Goal: Transaction & Acquisition: Purchase product/service

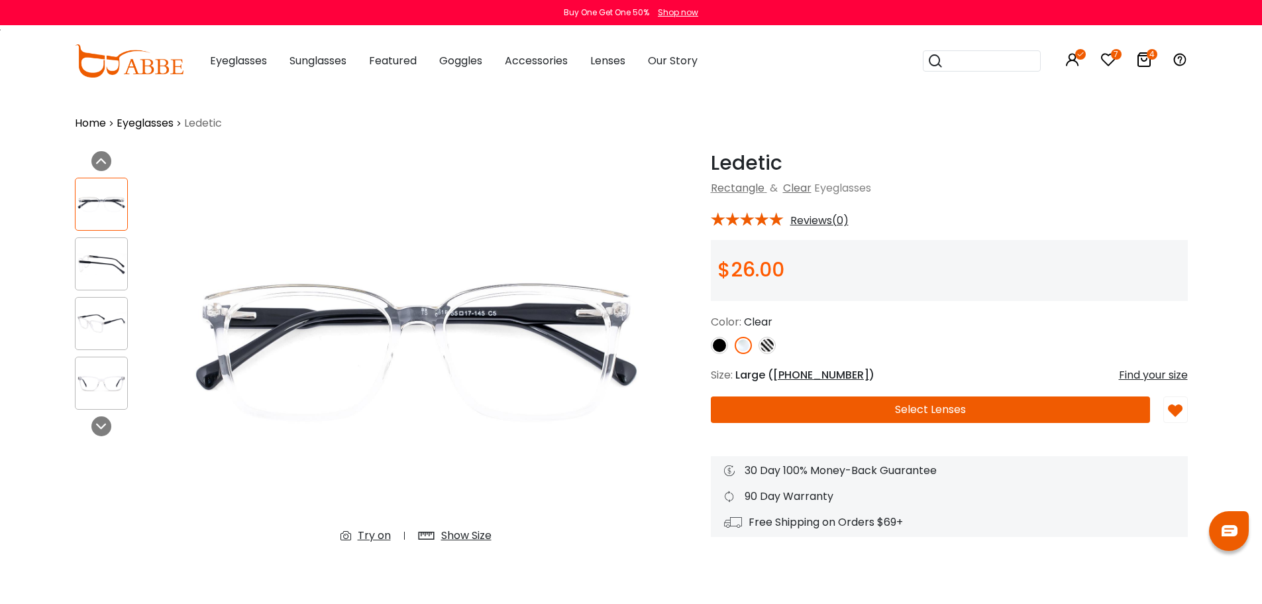
click at [1141, 60] on icon at bounding box center [1144, 60] width 16 height 16
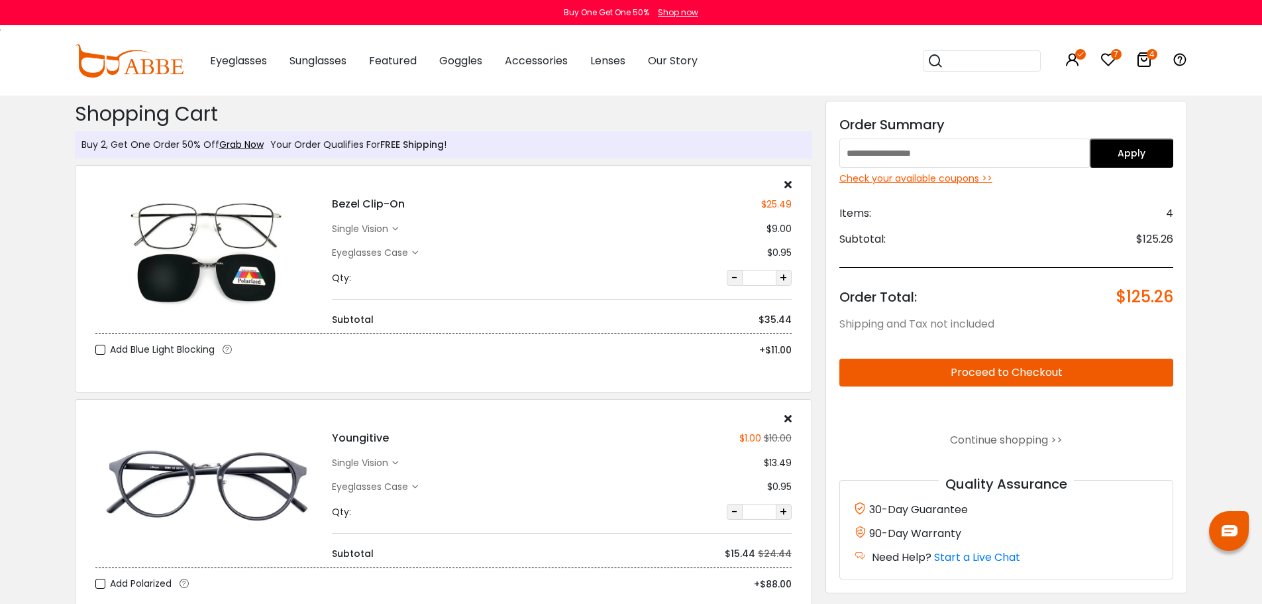
click at [947, 182] on div "Check your available coupons >>" at bounding box center [1006, 179] width 335 height 14
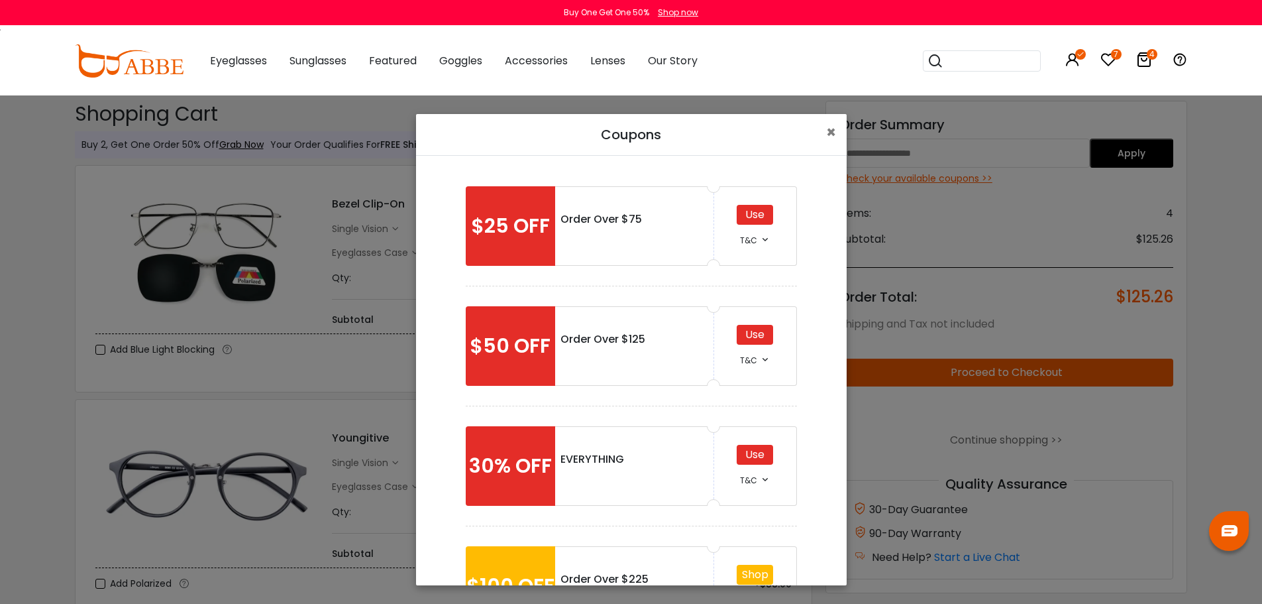
click at [745, 213] on div "Use" at bounding box center [755, 215] width 36 height 20
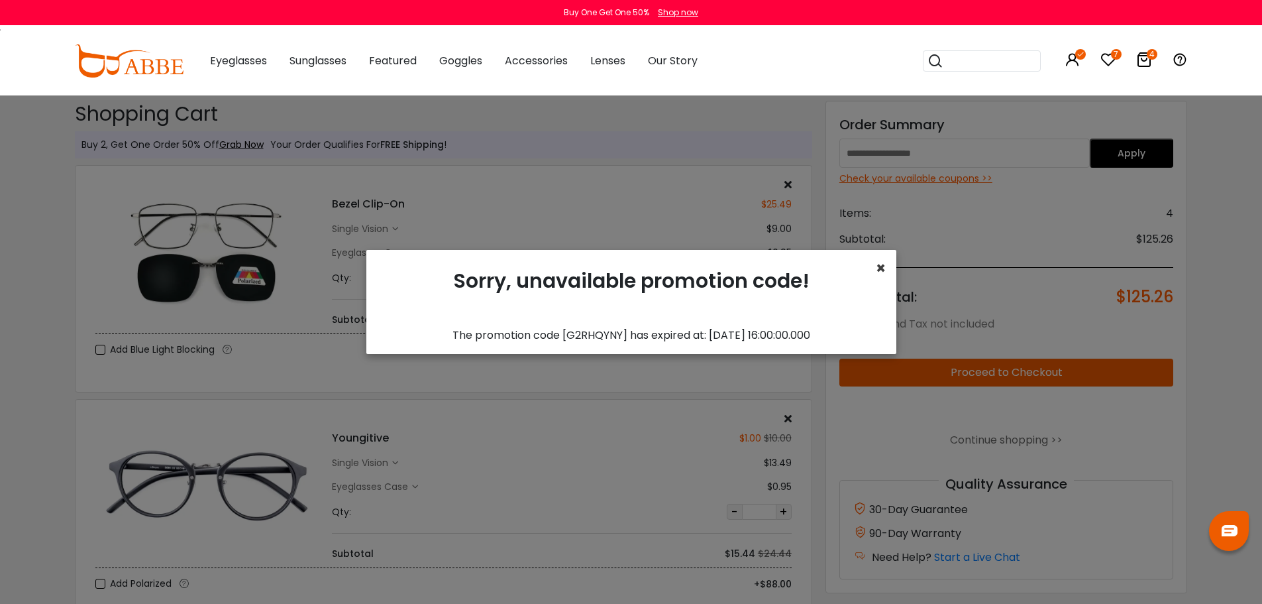
click at [880, 264] on span "×" at bounding box center [881, 268] width 10 height 22
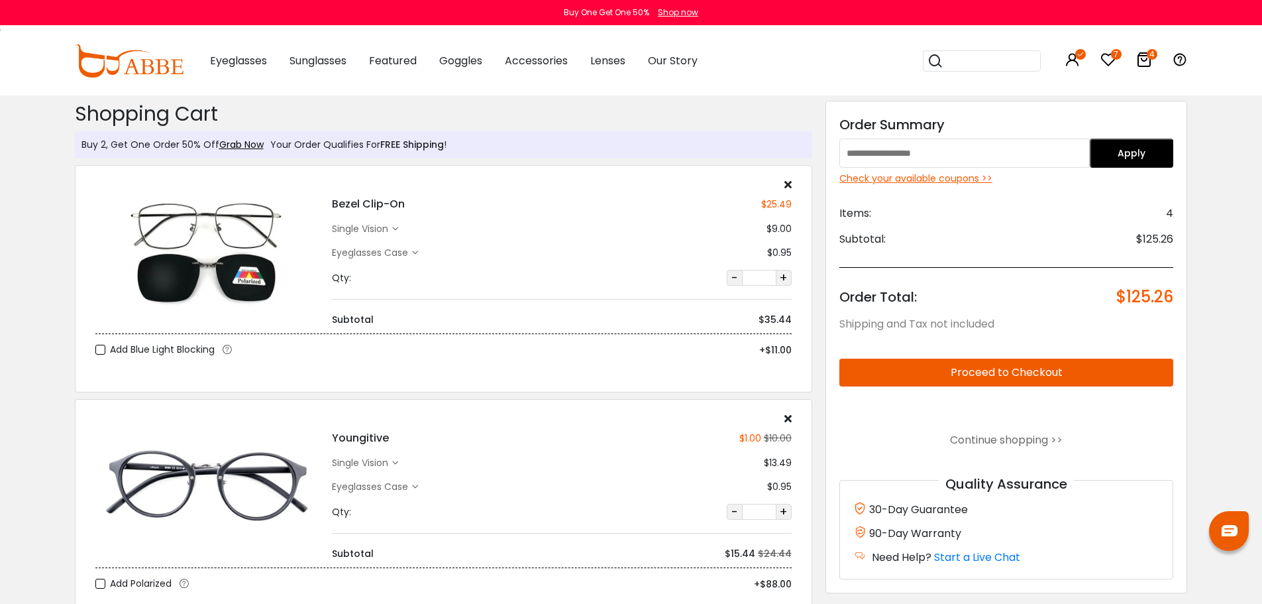
click at [916, 180] on div "Check your available coupons >>" at bounding box center [1006, 179] width 335 height 14
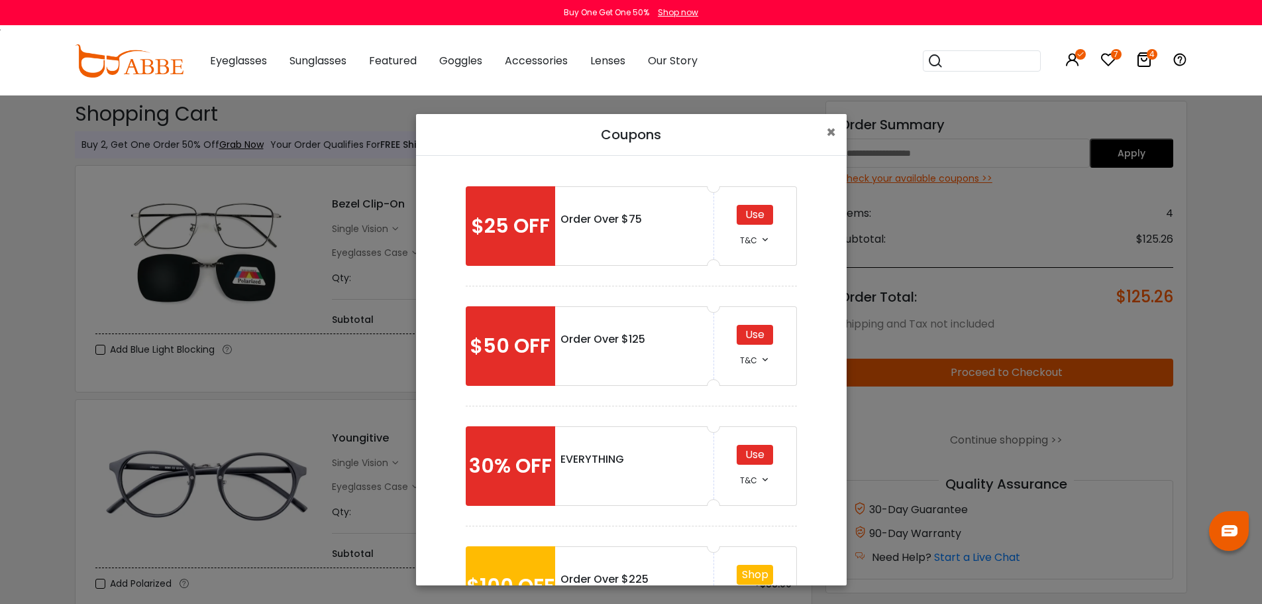
click at [755, 459] on div "Use" at bounding box center [755, 455] width 36 height 20
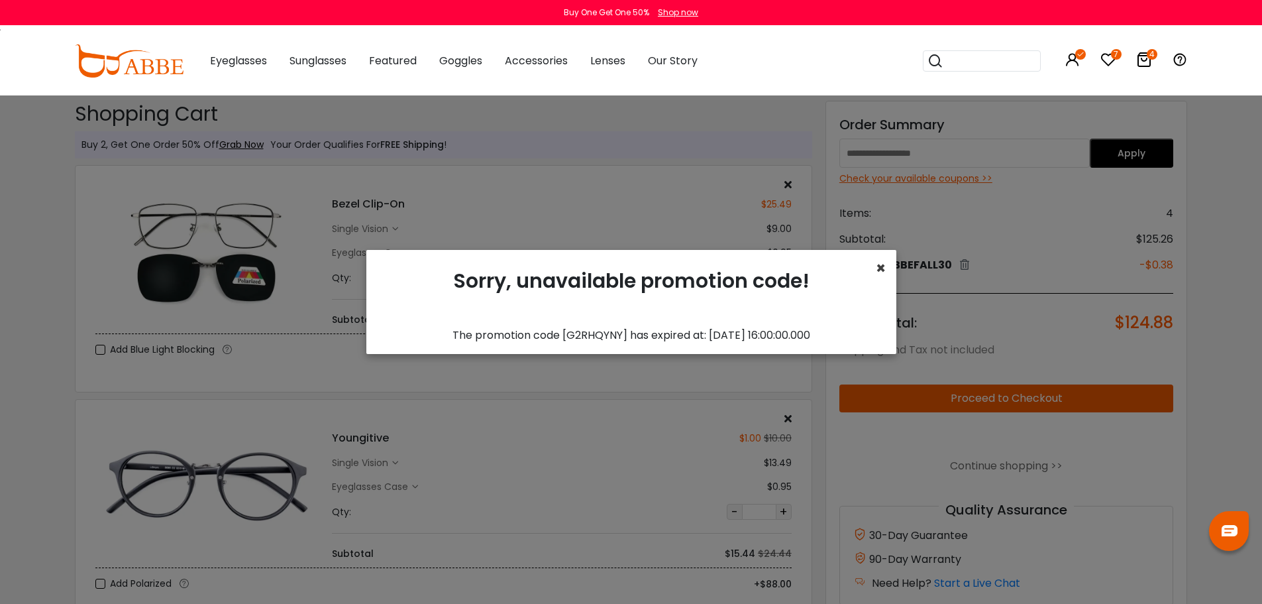
click at [881, 270] on span "×" at bounding box center [881, 268] width 10 height 22
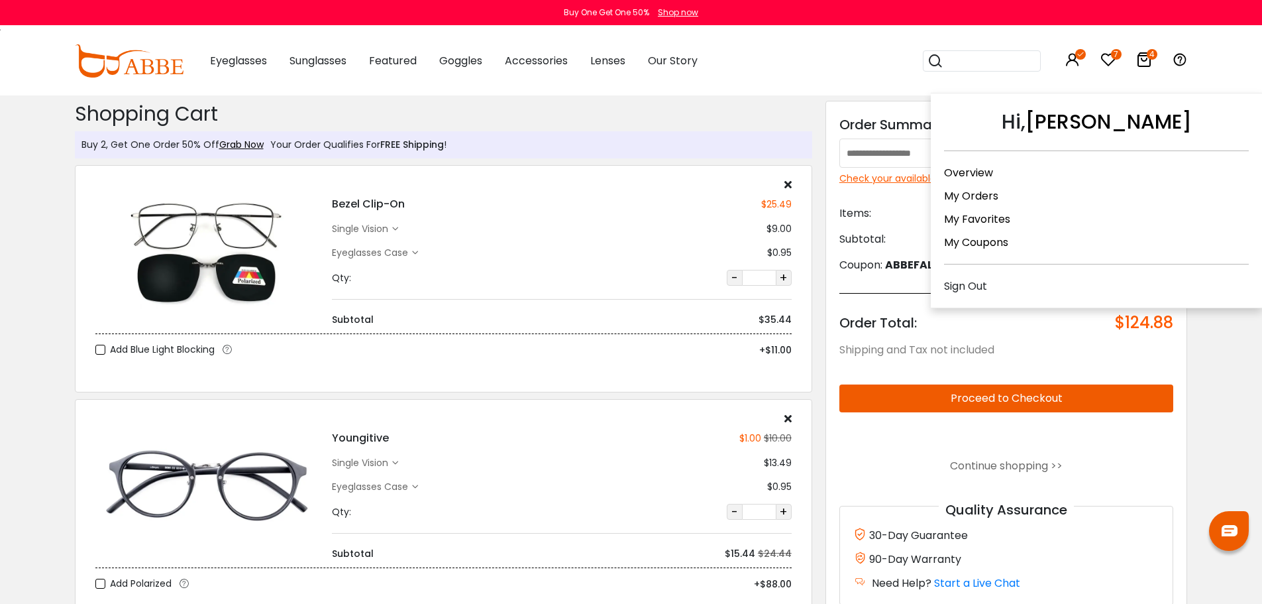
click at [1072, 55] on icon at bounding box center [1073, 60] width 16 height 16
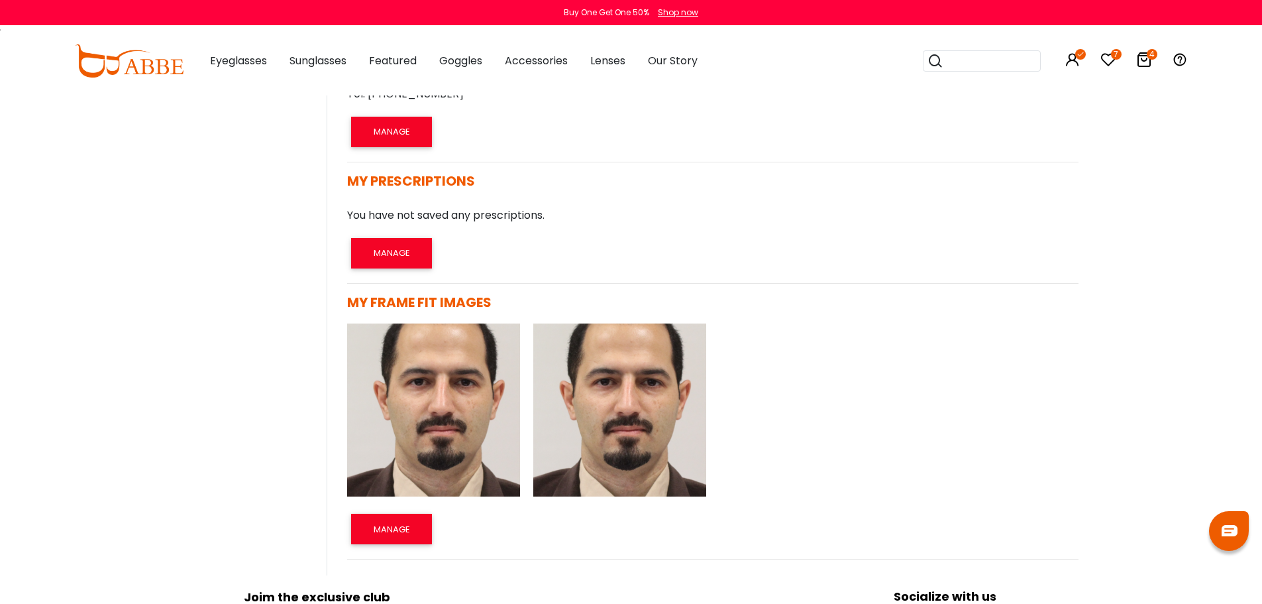
scroll to position [881, 0]
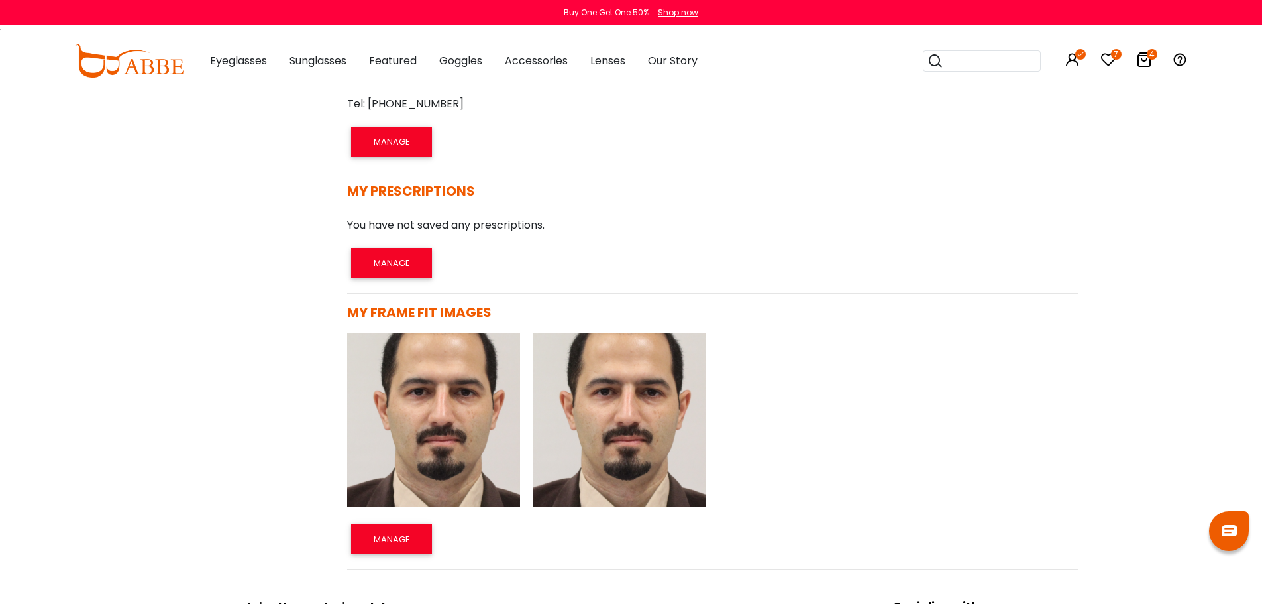
click at [450, 442] on img at bounding box center [433, 419] width 173 height 173
